Goal: Navigation & Orientation: Find specific page/section

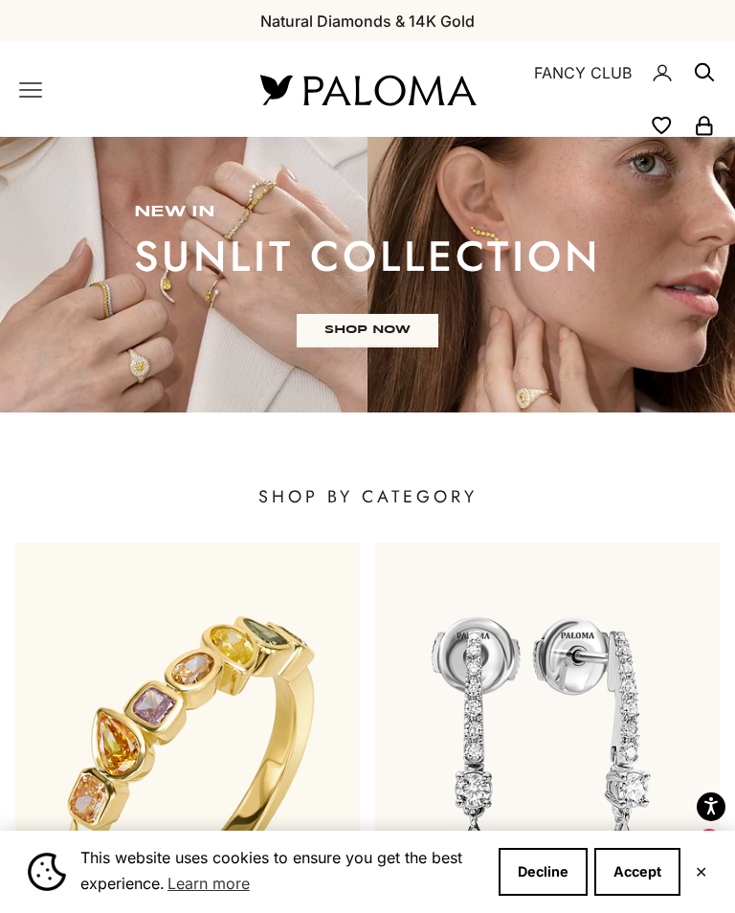
click at [35, 99] on icon "Primary navigation" at bounding box center [30, 89] width 23 height 23
click at [543, 876] on button "Decline" at bounding box center [543, 872] width 89 height 48
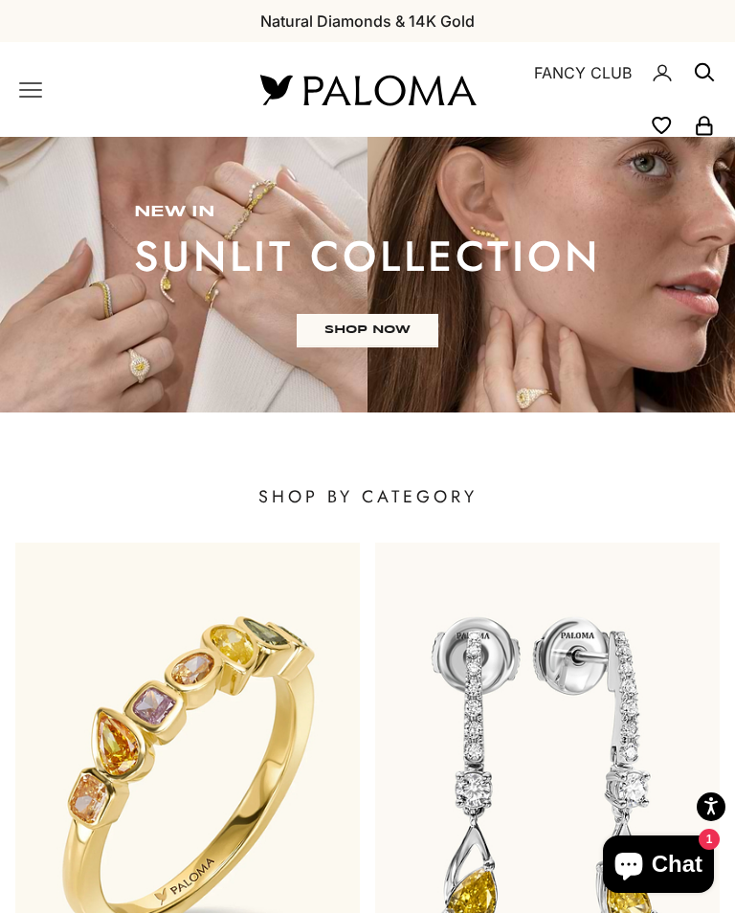
click at [30, 98] on icon "Primary navigation" at bounding box center [30, 89] width 23 height 23
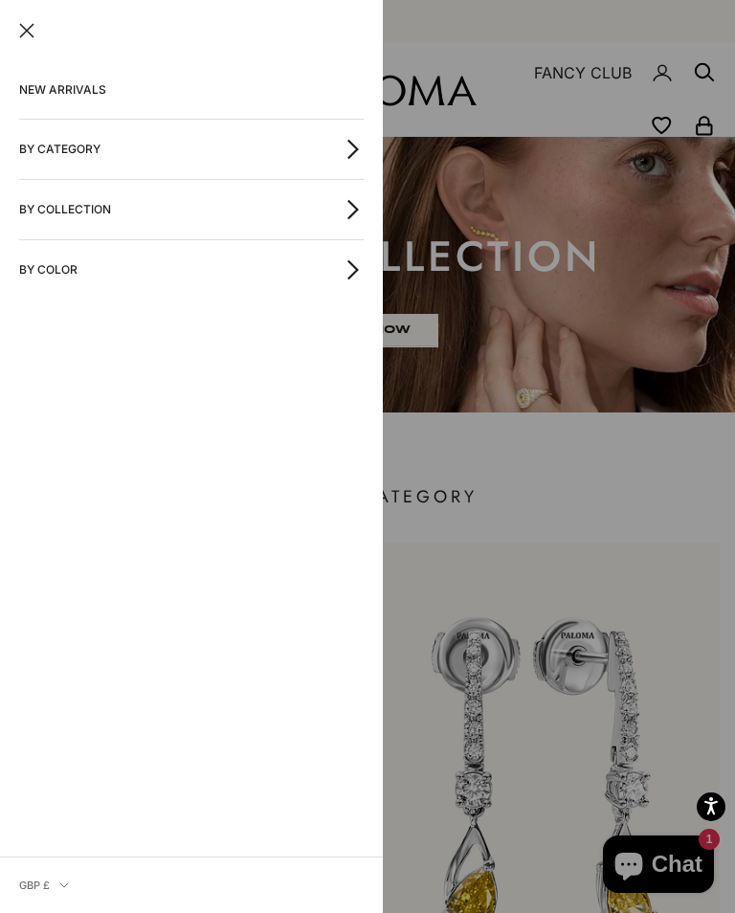
click at [360, 158] on icon "button" at bounding box center [353, 149] width 21 height 21
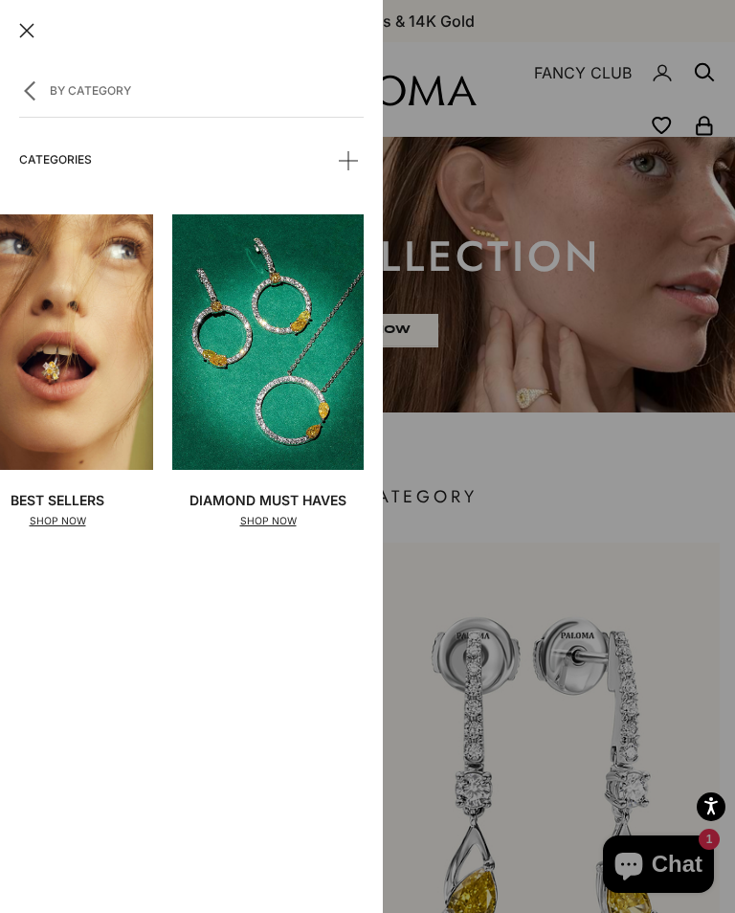
scroll to position [0, 57]
click at [33, 38] on button "Close" at bounding box center [26, 30] width 15 height 15
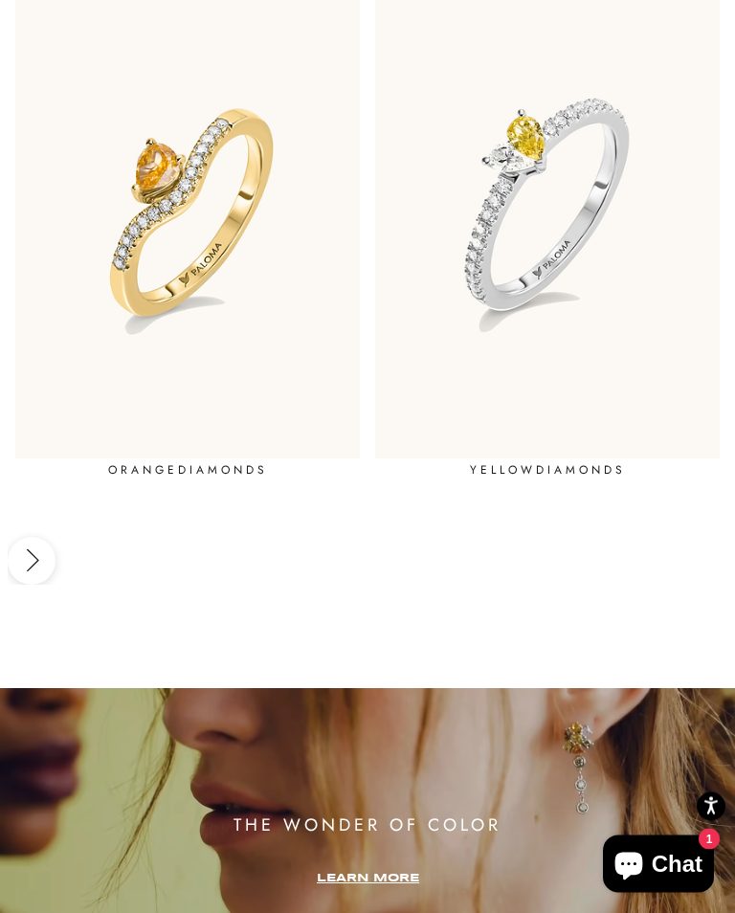
scroll to position [4849, 0]
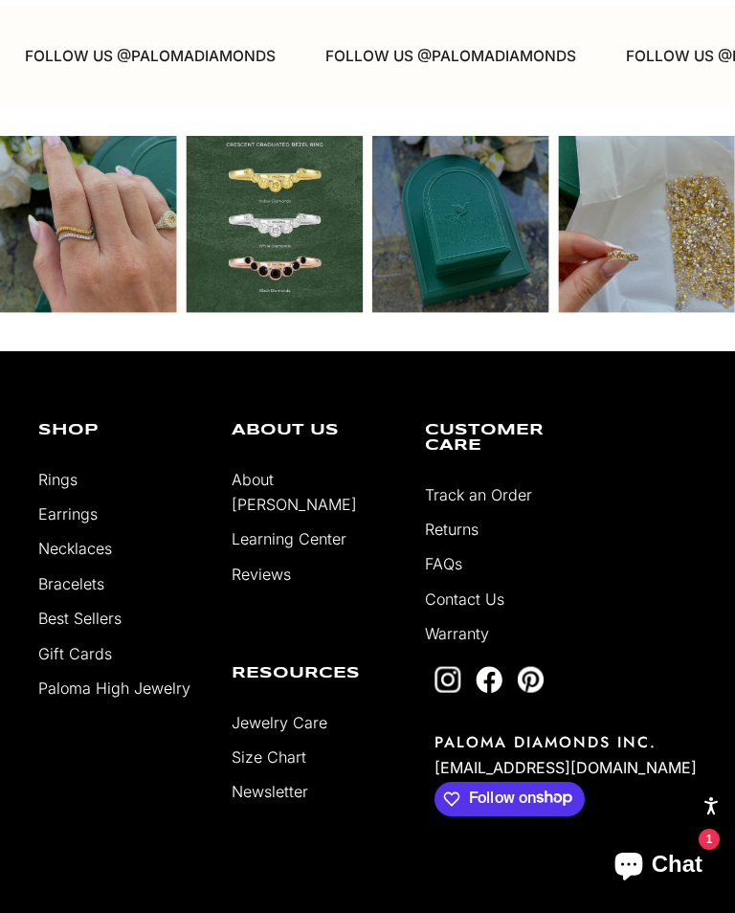
click at [288, 470] on link "About [PERSON_NAME]" at bounding box center [294, 492] width 125 height 44
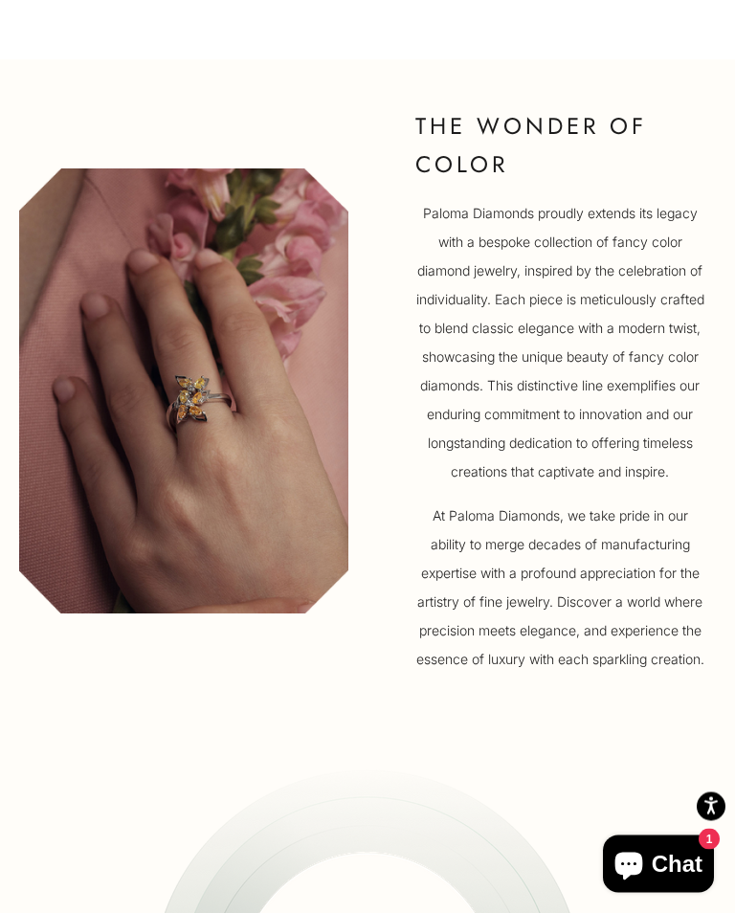
scroll to position [1347, 0]
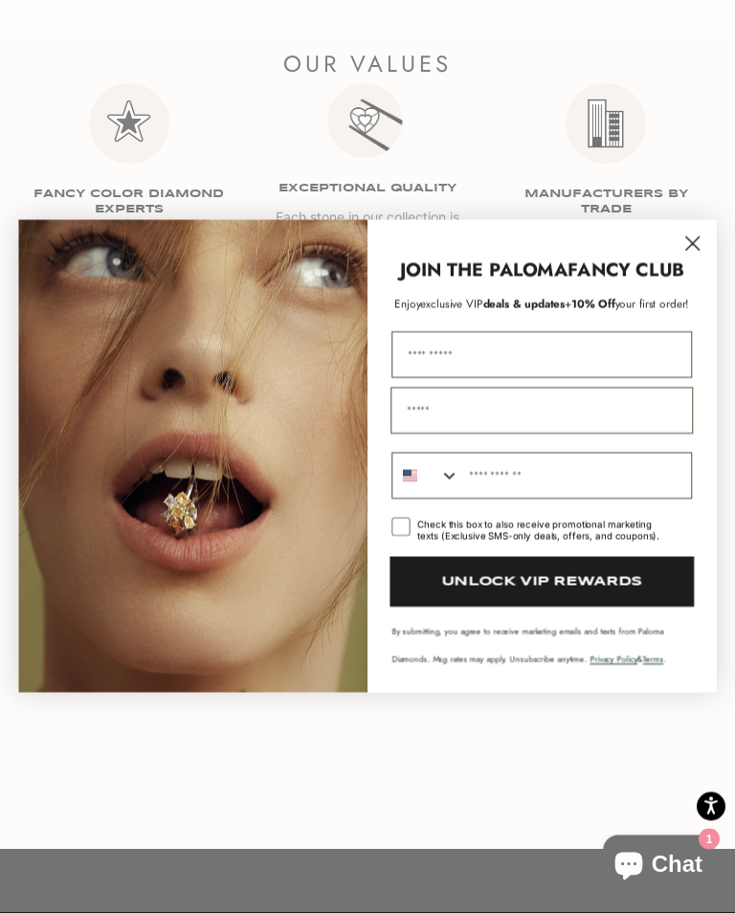
click at [693, 254] on circle "Close dialog" at bounding box center [693, 244] width 31 height 31
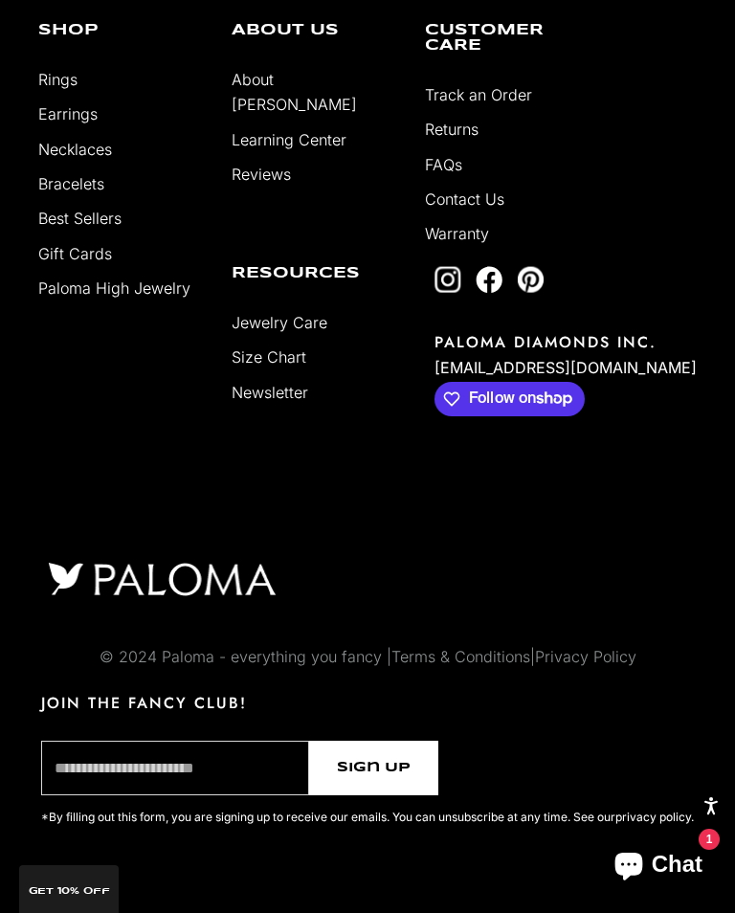
scroll to position [3735, 0]
